Goal: Information Seeking & Learning: Learn about a topic

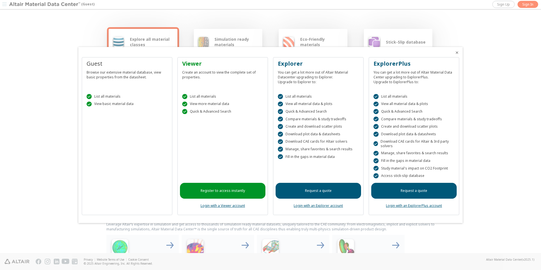
click at [487, 92] on div at bounding box center [270, 135] width 541 height 270
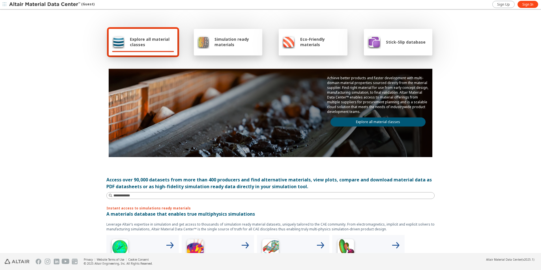
click at [223, 45] on span "Simulation ready materials" at bounding box center [236, 41] width 44 height 11
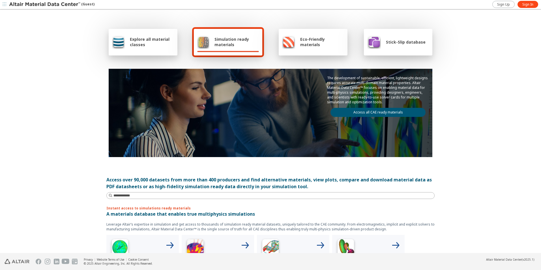
click at [139, 45] on span "Explore all material classes" at bounding box center [152, 41] width 44 height 11
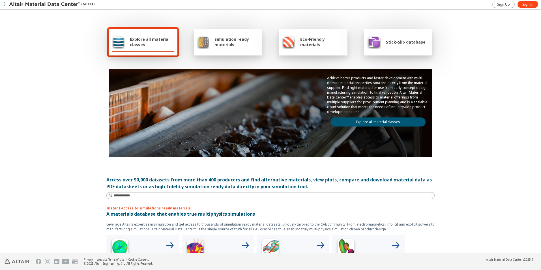
click at [355, 123] on link "Explore all material classes" at bounding box center [377, 121] width 95 height 9
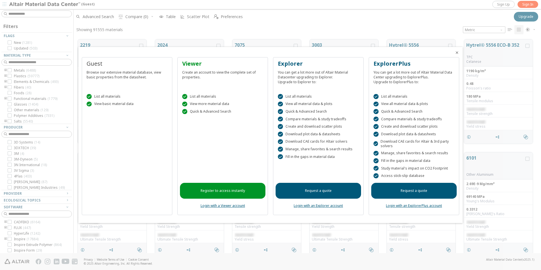
scroll to position [213, 463]
click at [527, 5] on div at bounding box center [270, 135] width 541 height 270
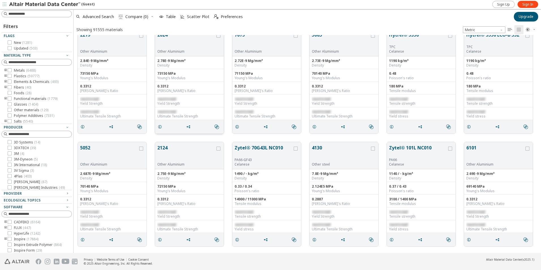
scroll to position [0, 0]
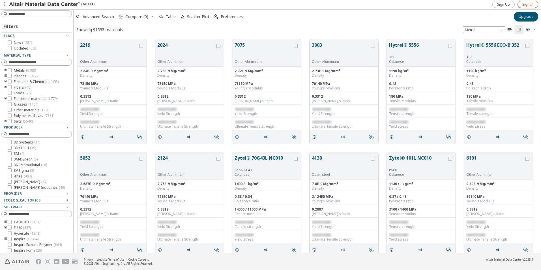
click at [522, 4] on span "Sign In" at bounding box center [527, 4] width 11 height 5
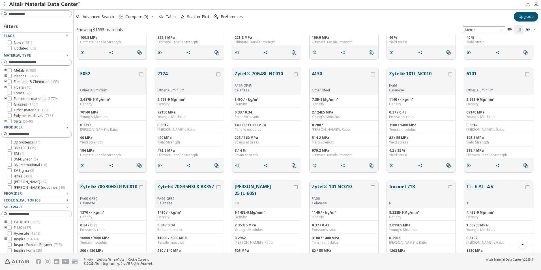
scroll to position [85, 0]
click at [41, 64] on input at bounding box center [39, 62] width 63 height 6
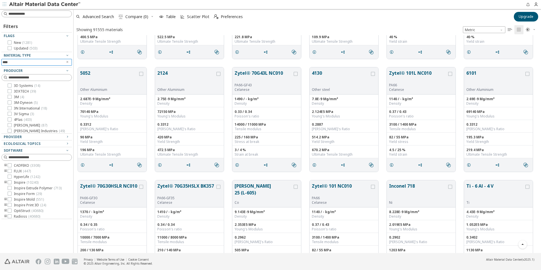
type input "****"
click at [38, 70] on div "Producer" at bounding box center [34, 70] width 61 height 5
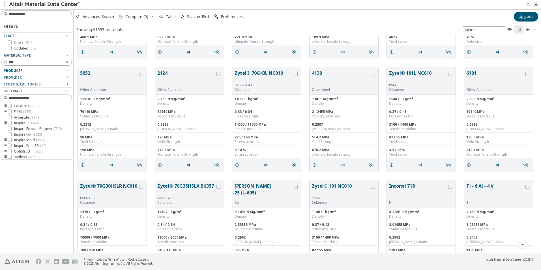
click at [38, 66] on div at bounding box center [35, 65] width 68 height 3
click at [38, 62] on input "****" at bounding box center [33, 62] width 60 height 6
click at [70, 57] on div at bounding box center [71, 131] width 3 height 244
click at [67, 56] on icon "button" at bounding box center [67, 55] width 5 height 5
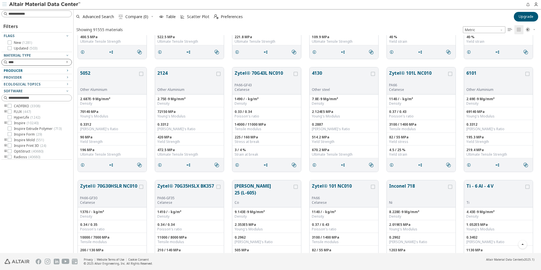
click at [46, 64] on input "****" at bounding box center [35, 62] width 54 height 6
click at [45, 71] on div "Producer" at bounding box center [34, 70] width 61 height 5
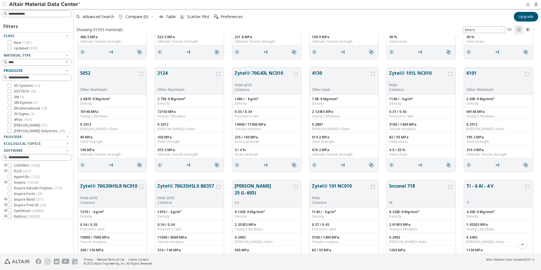
click at [45, 71] on div "Producer" at bounding box center [34, 70] width 61 height 5
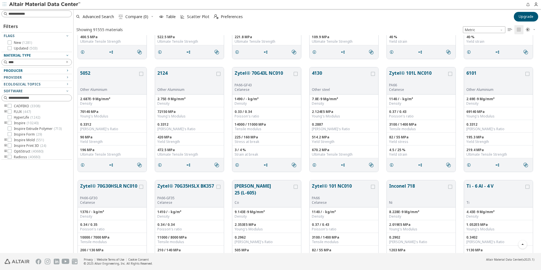
click at [68, 56] on icon "button" at bounding box center [67, 55] width 5 height 5
click at [66, 62] on icon "Clear text" at bounding box center [66, 61] width 3 height 3
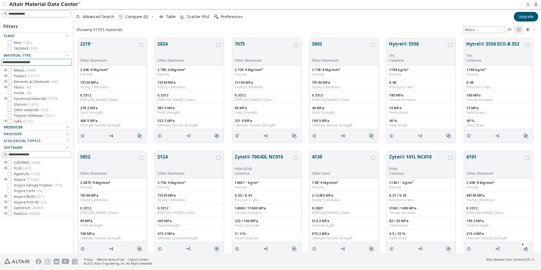
scroll to position [0, 0]
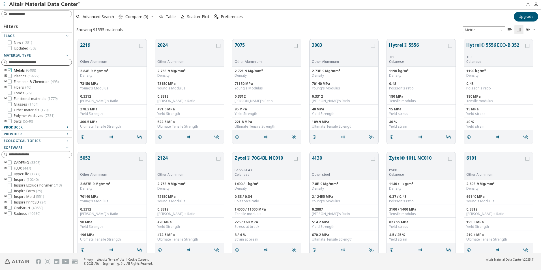
click at [11, 71] on icon at bounding box center [10, 70] width 4 height 4
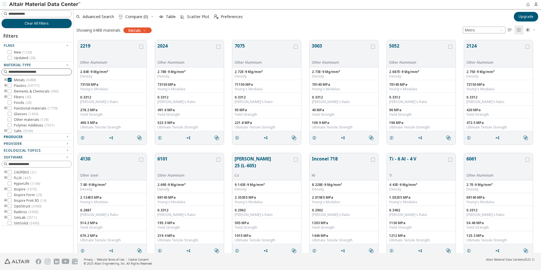
click at [5, 80] on icon "toogle group" at bounding box center [6, 80] width 4 height 5
click at [20, 105] on icon at bounding box center [18, 104] width 4 height 4
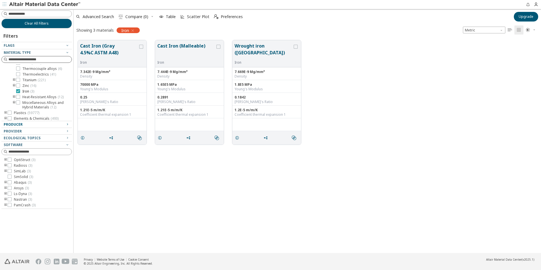
click at [18, 93] on icon at bounding box center [18, 91] width 4 height 4
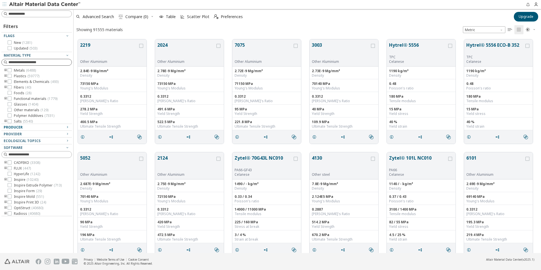
click at [6, 70] on icon "toogle group" at bounding box center [6, 70] width 4 height 5
click at [12, 75] on icon "toogle group" at bounding box center [14, 76] width 4 height 5
click at [18, 76] on icon at bounding box center [18, 76] width 4 height 4
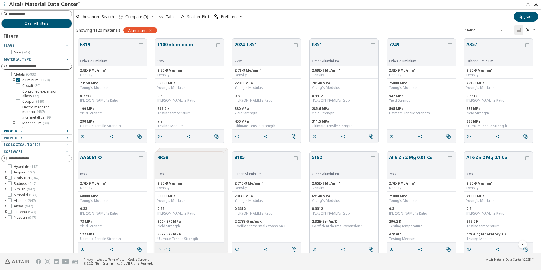
scroll to position [3506, 0]
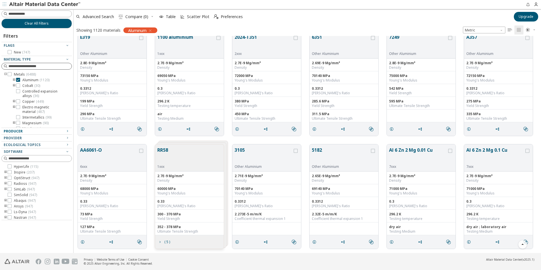
click at [43, 66] on input at bounding box center [39, 66] width 63 height 6
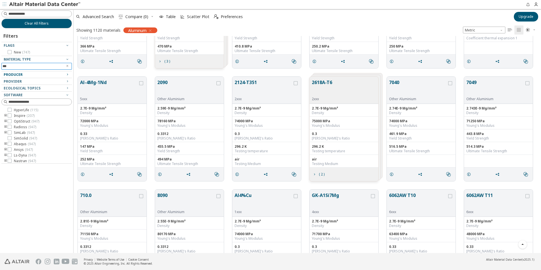
scroll to position [2969, 0]
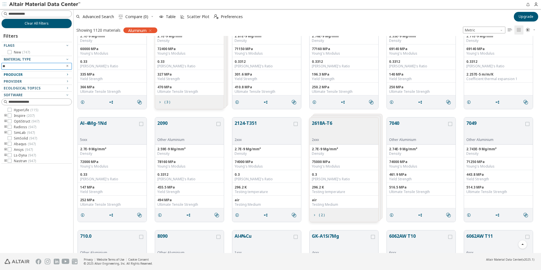
type input "*"
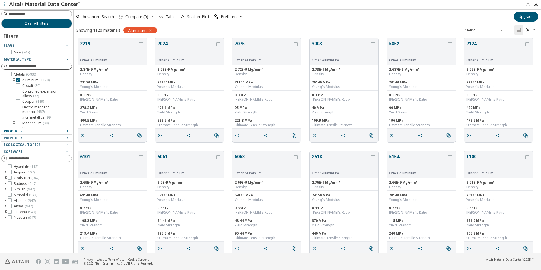
scroll to position [0, 0]
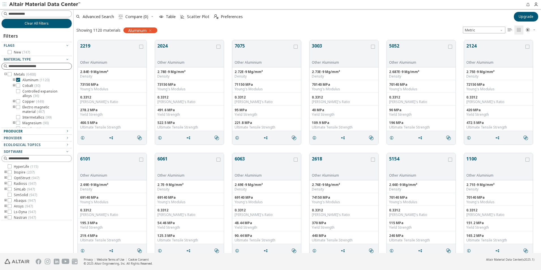
click at [42, 3] on img at bounding box center [45, 5] width 72 height 6
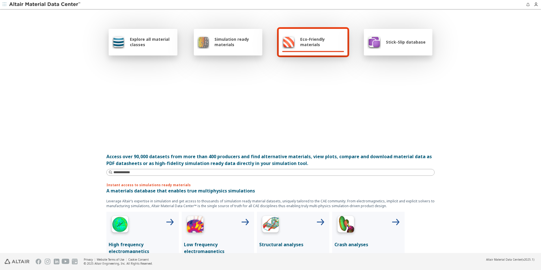
click at [517, 43] on div "Explore all material classes Simulation ready materials Eco-Friendly materials …" at bounding box center [270, 131] width 541 height 243
